Goal: Information Seeking & Learning: Learn about a topic

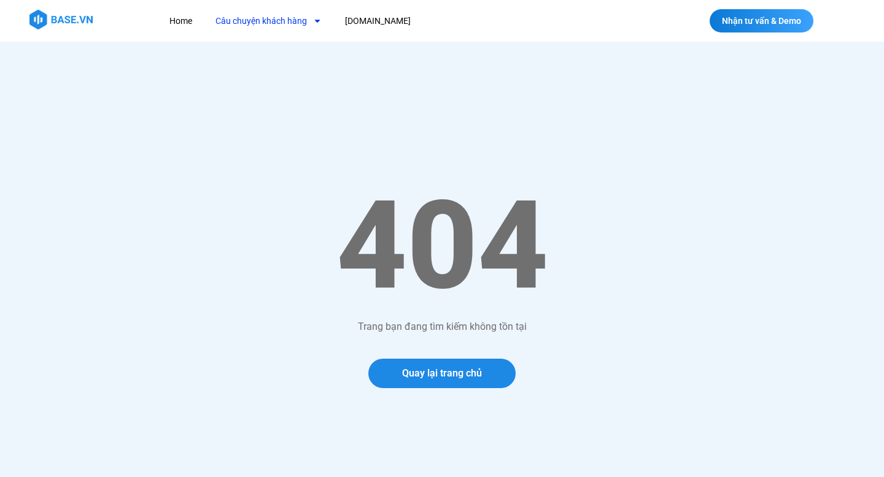
click at [271, 26] on link "Câu chuyện khách hàng" at bounding box center [268, 21] width 125 height 23
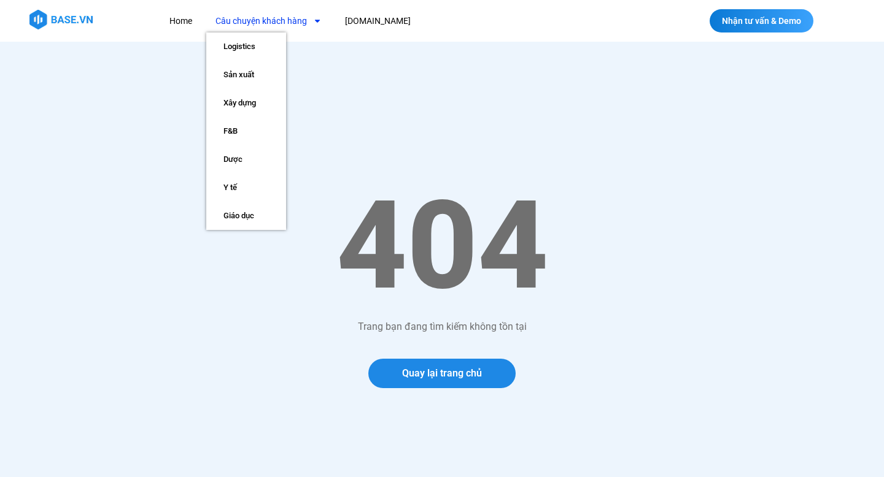
click at [274, 25] on link "Câu chuyện khách hàng" at bounding box center [268, 21] width 125 height 23
